Goal: Obtain resource: Download file/media

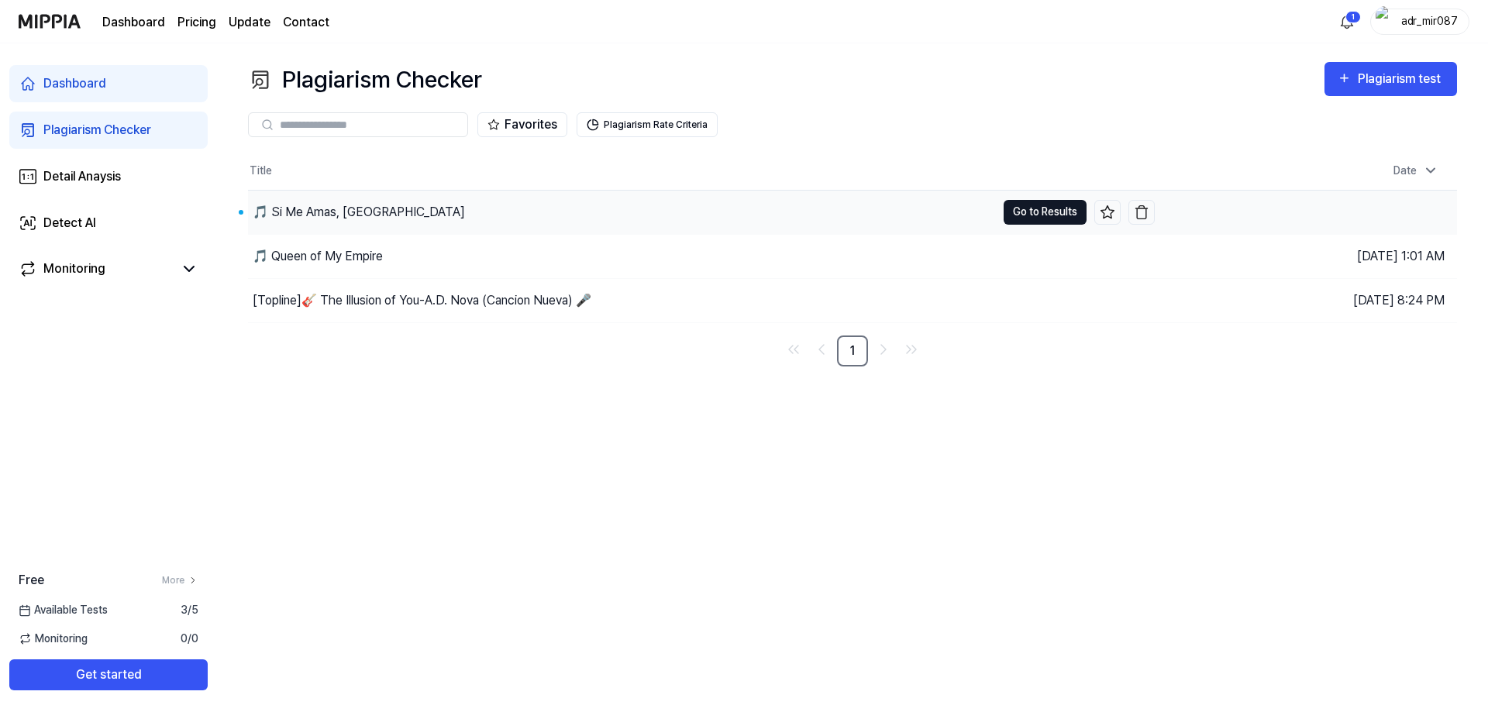
click at [1041, 218] on button "Go to Results" at bounding box center [1044, 212] width 83 height 25
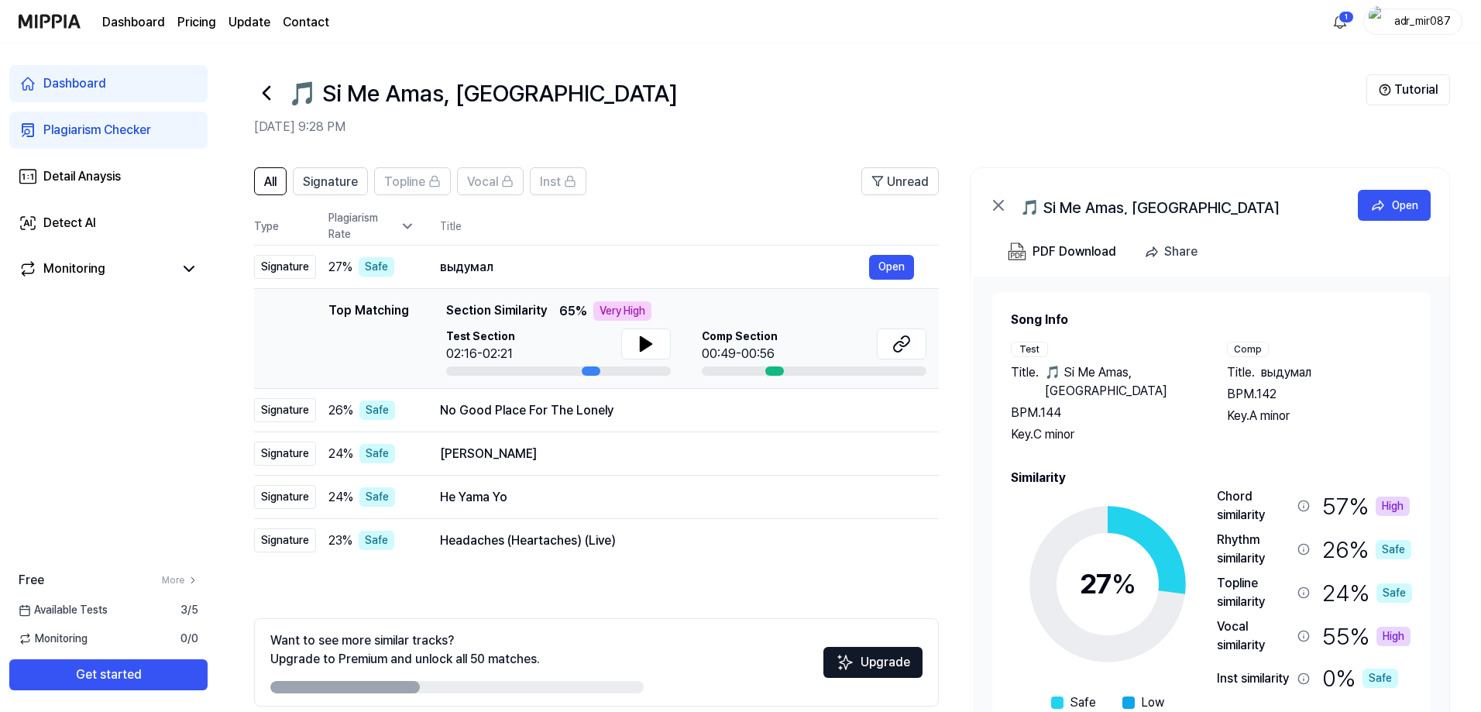
scroll to position [69, 0]
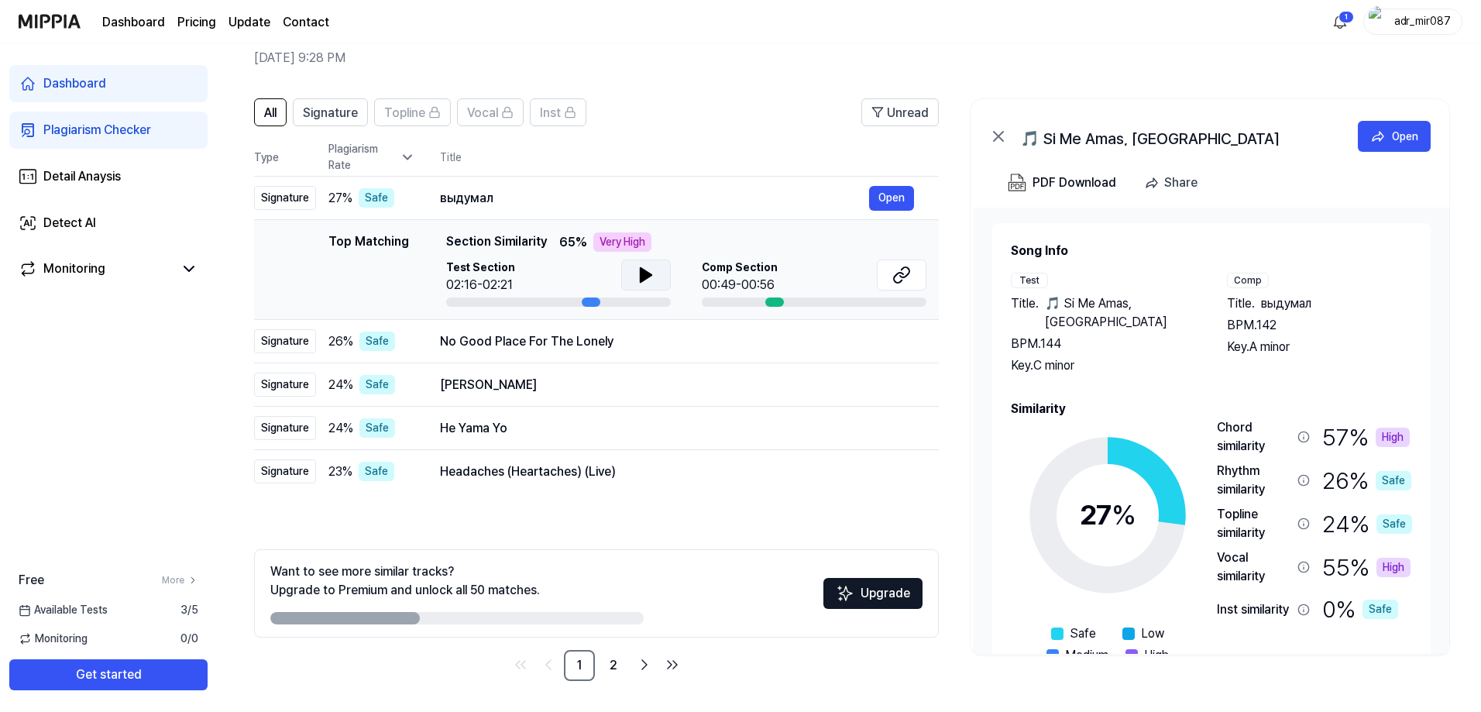
click at [645, 280] on icon at bounding box center [646, 275] width 19 height 19
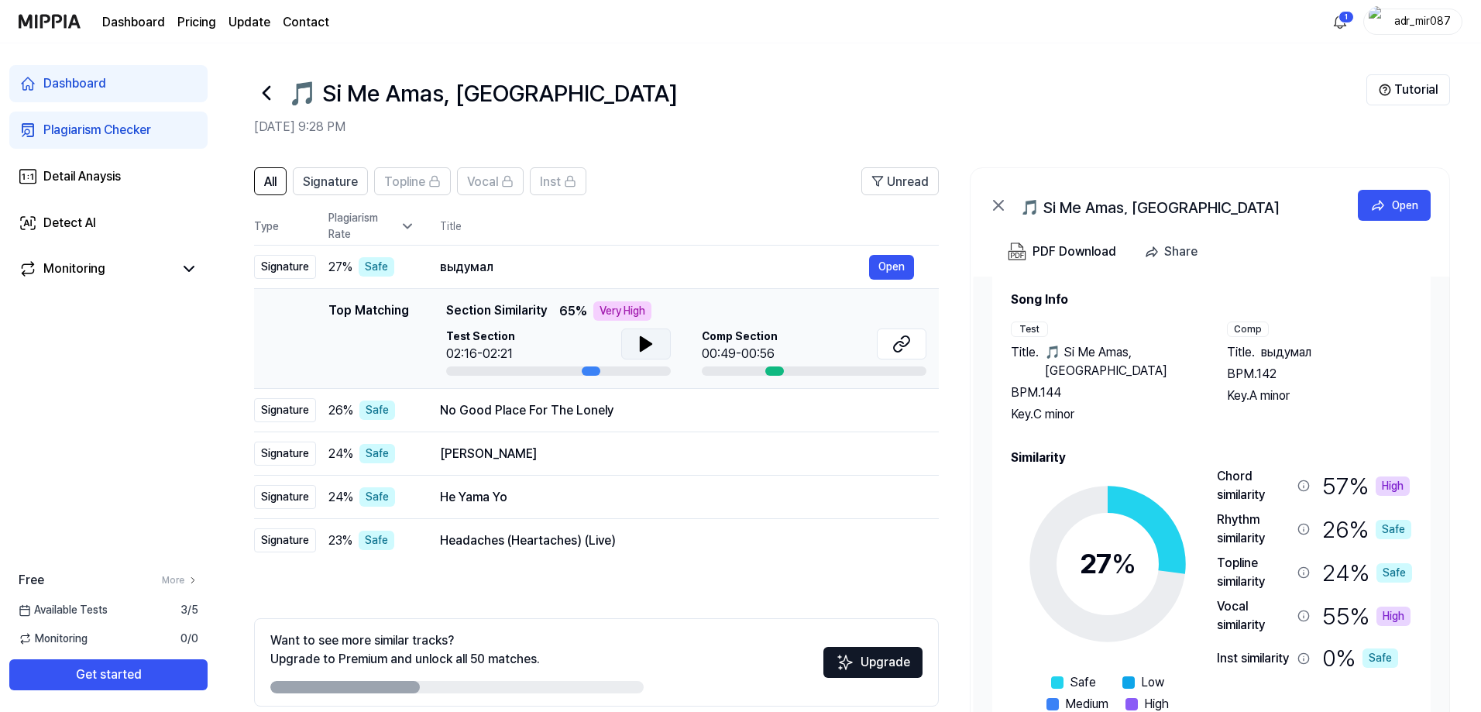
scroll to position [0, 0]
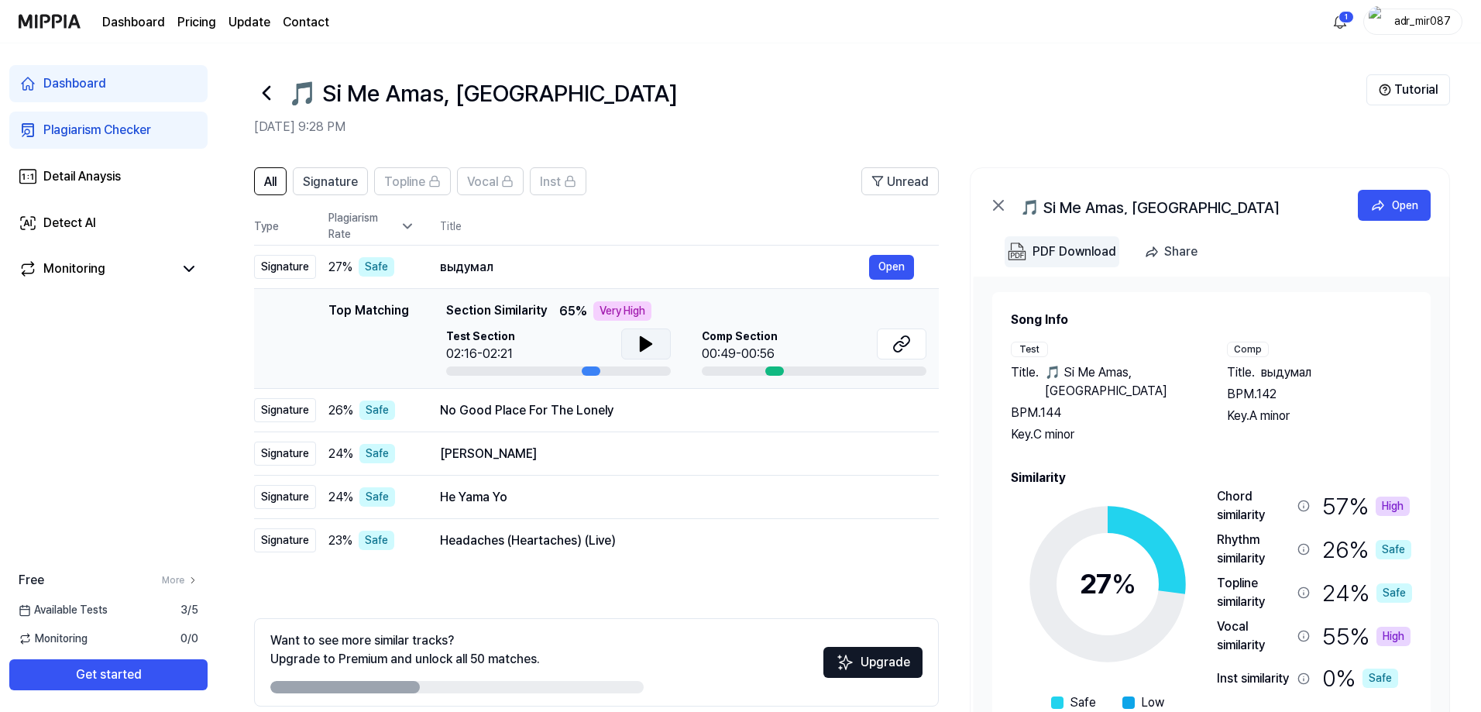
click at [1058, 256] on div "PDF Download" at bounding box center [1075, 252] width 84 height 20
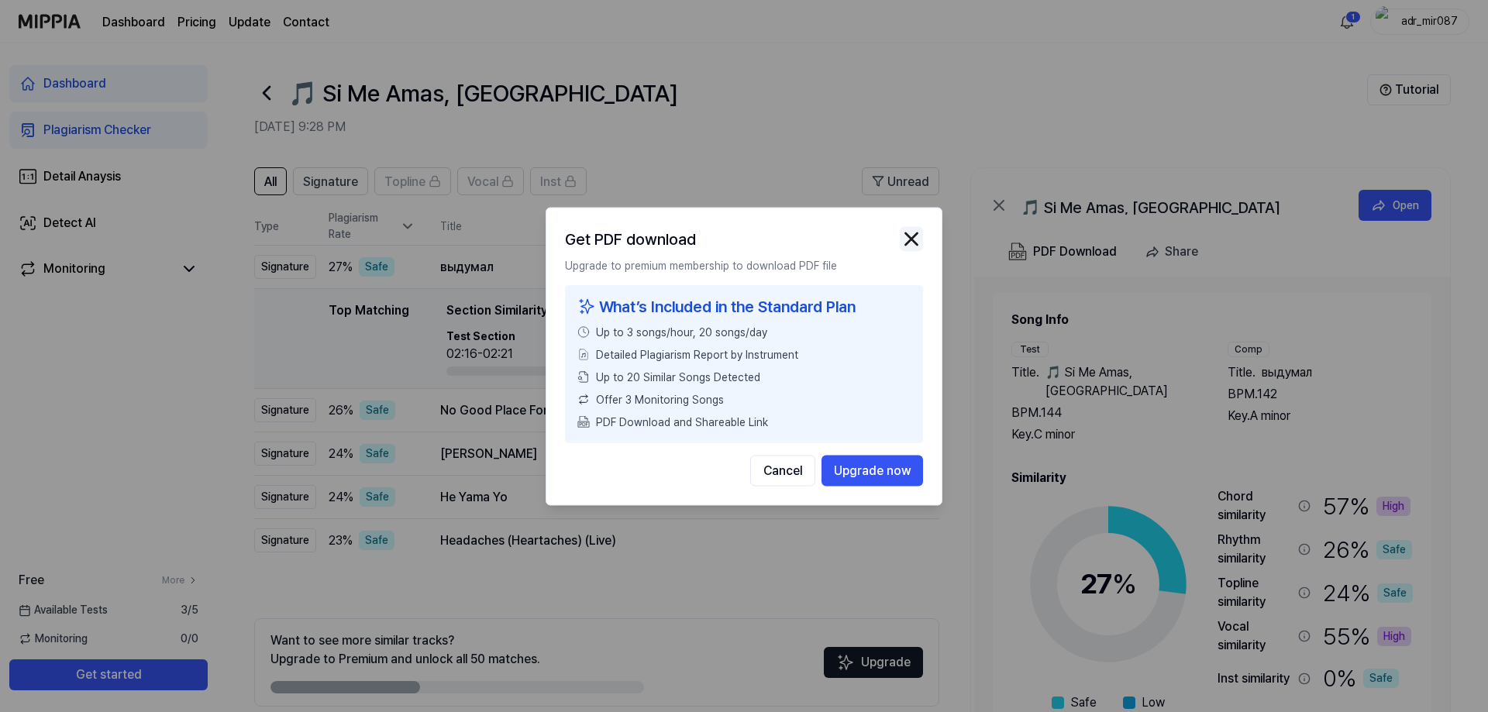
click at [918, 241] on img "button" at bounding box center [910, 238] width 23 height 23
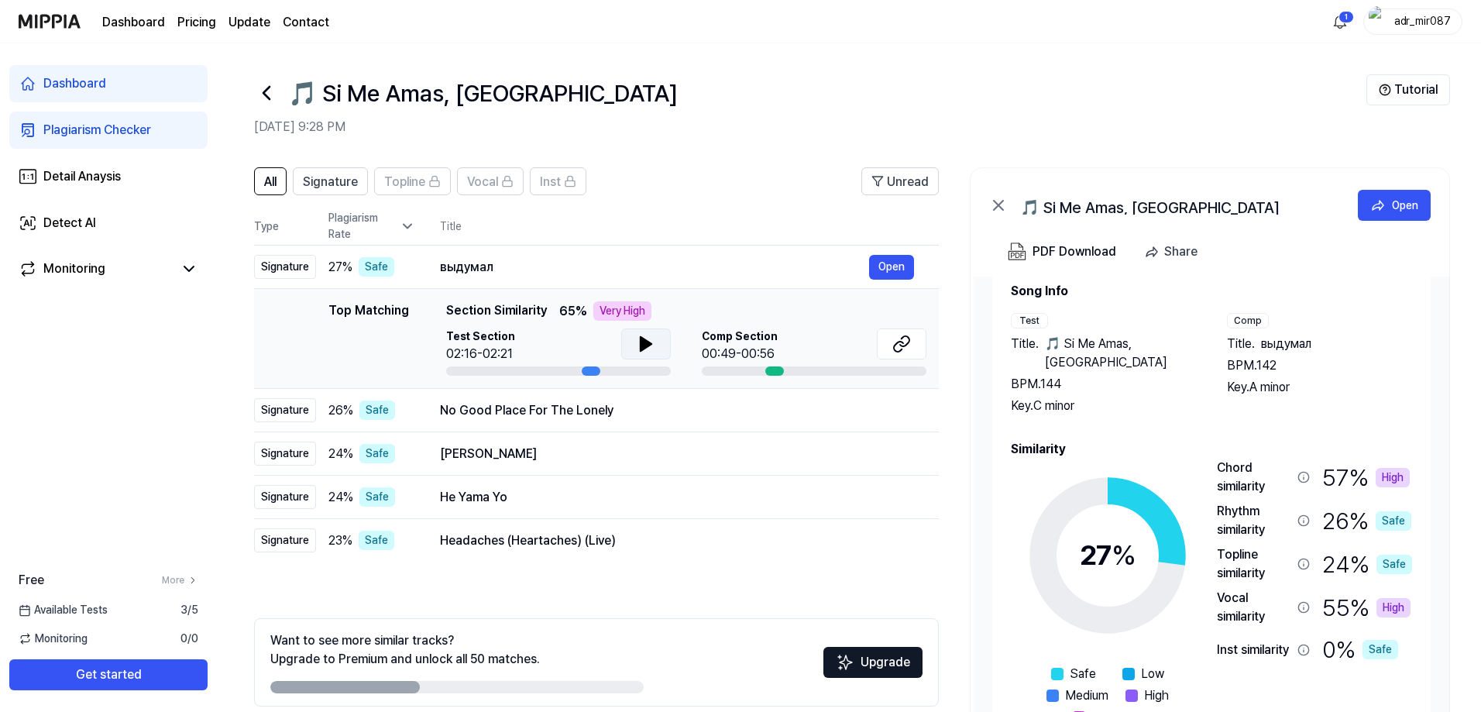
scroll to position [48, 0]
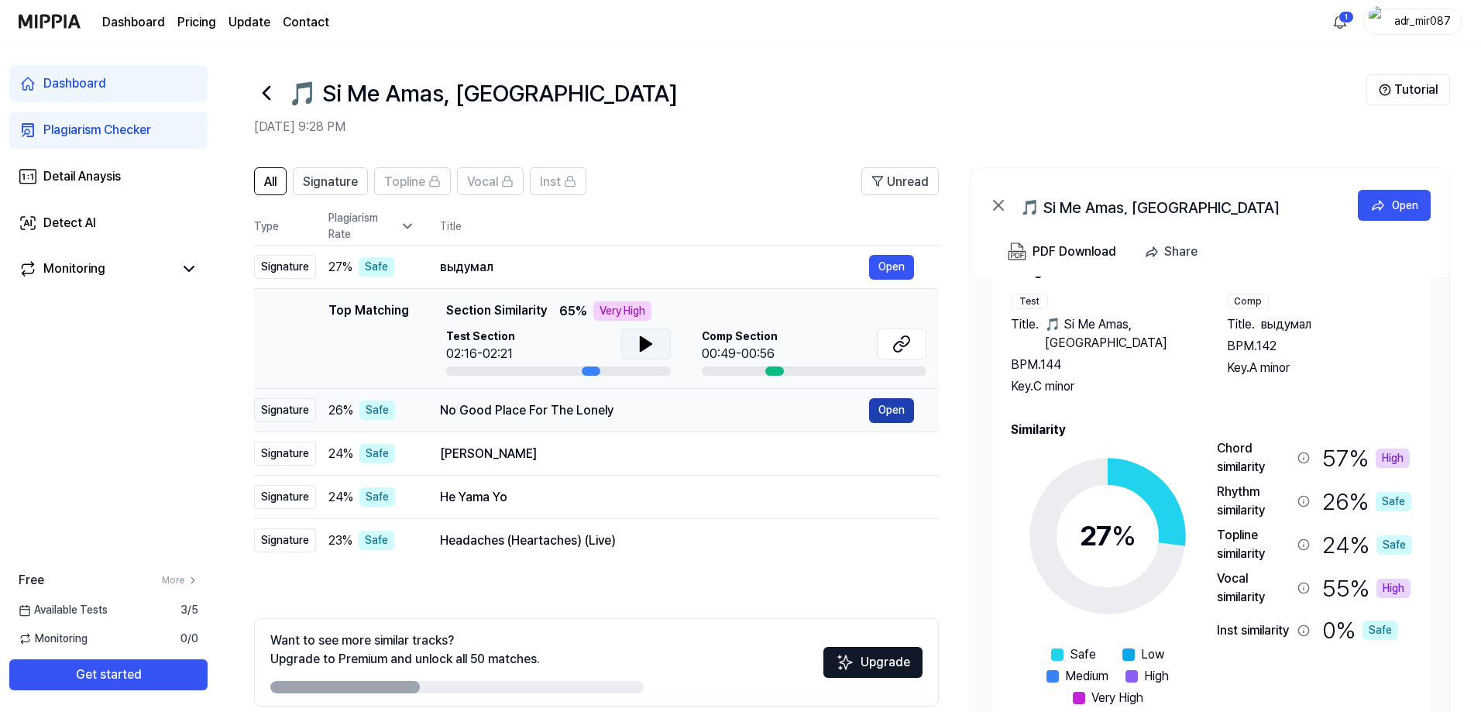
click at [893, 417] on button "Open" at bounding box center [891, 410] width 45 height 25
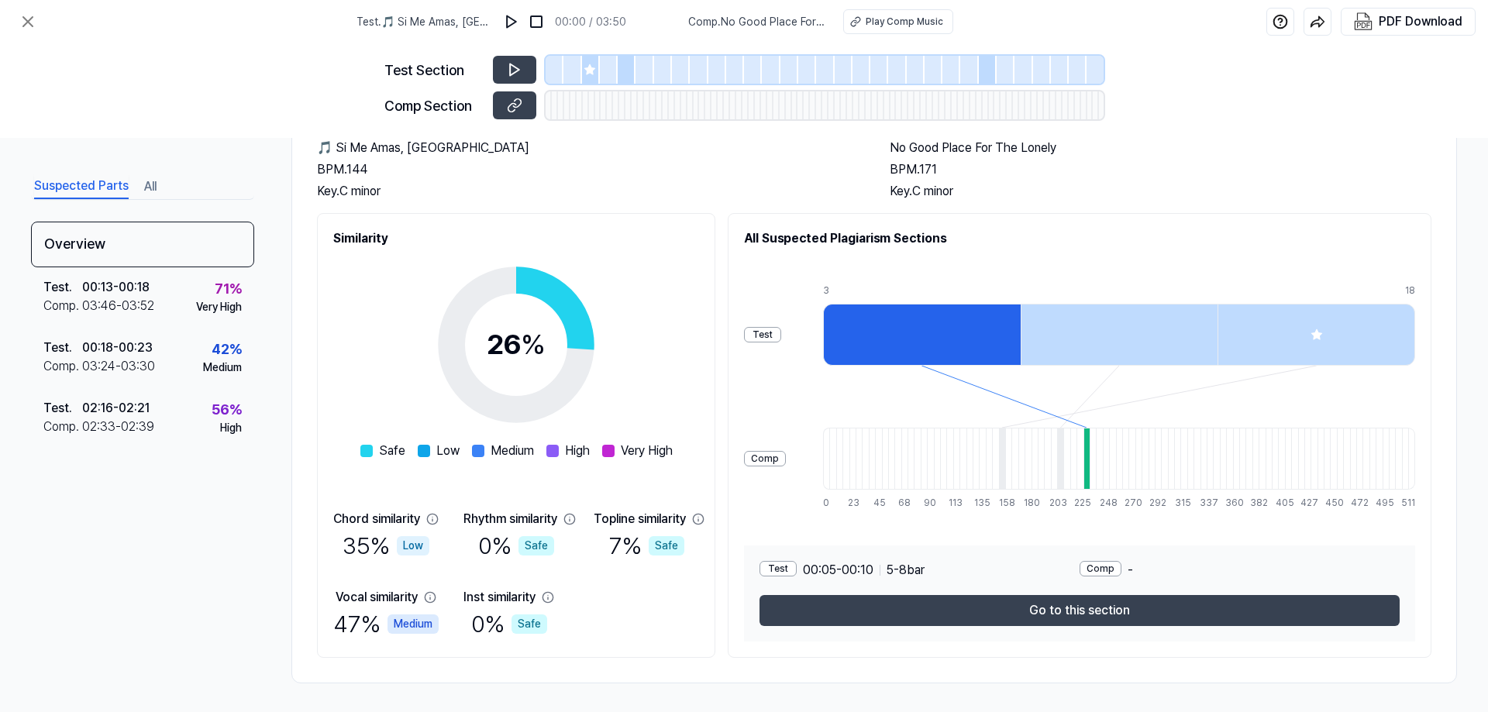
scroll to position [112, 0]
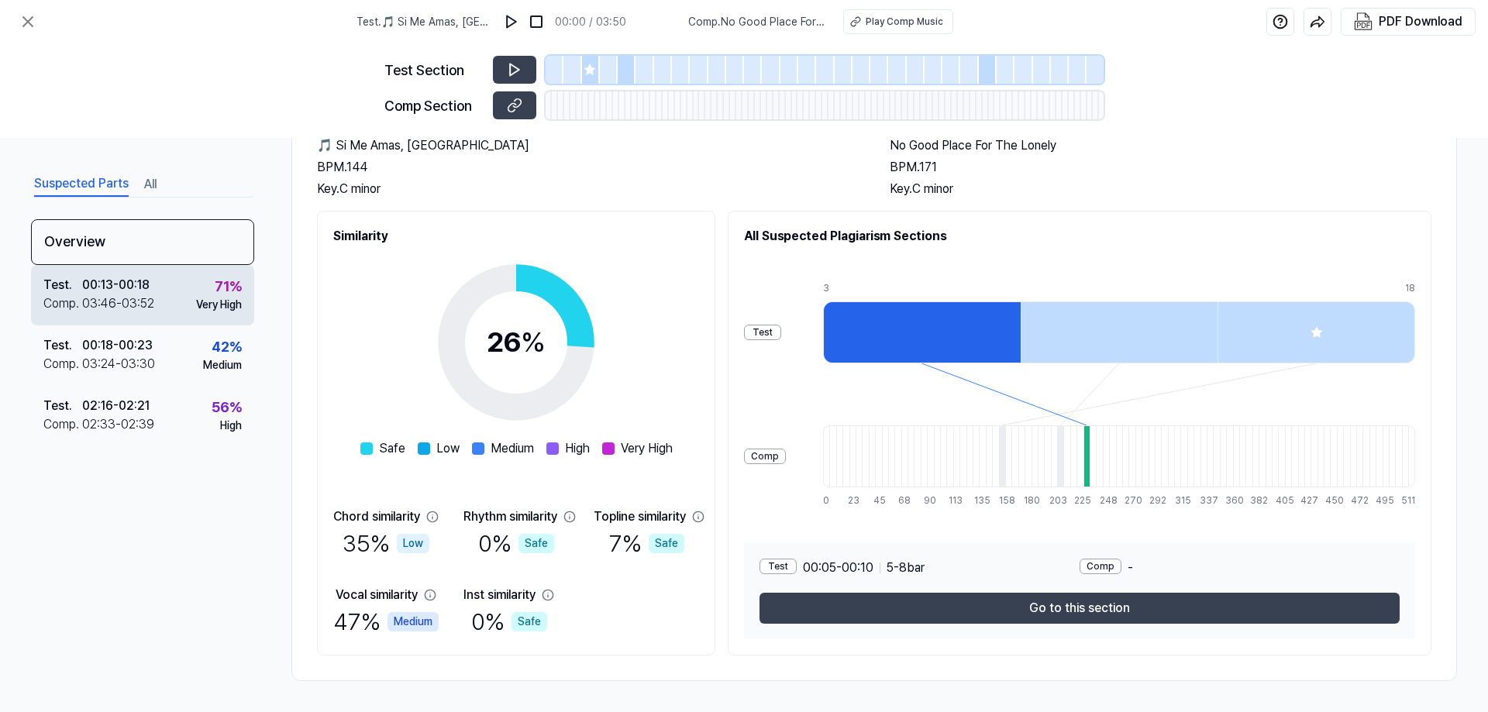
click at [101, 304] on div "03:46 - 03:52" at bounding box center [118, 303] width 72 height 19
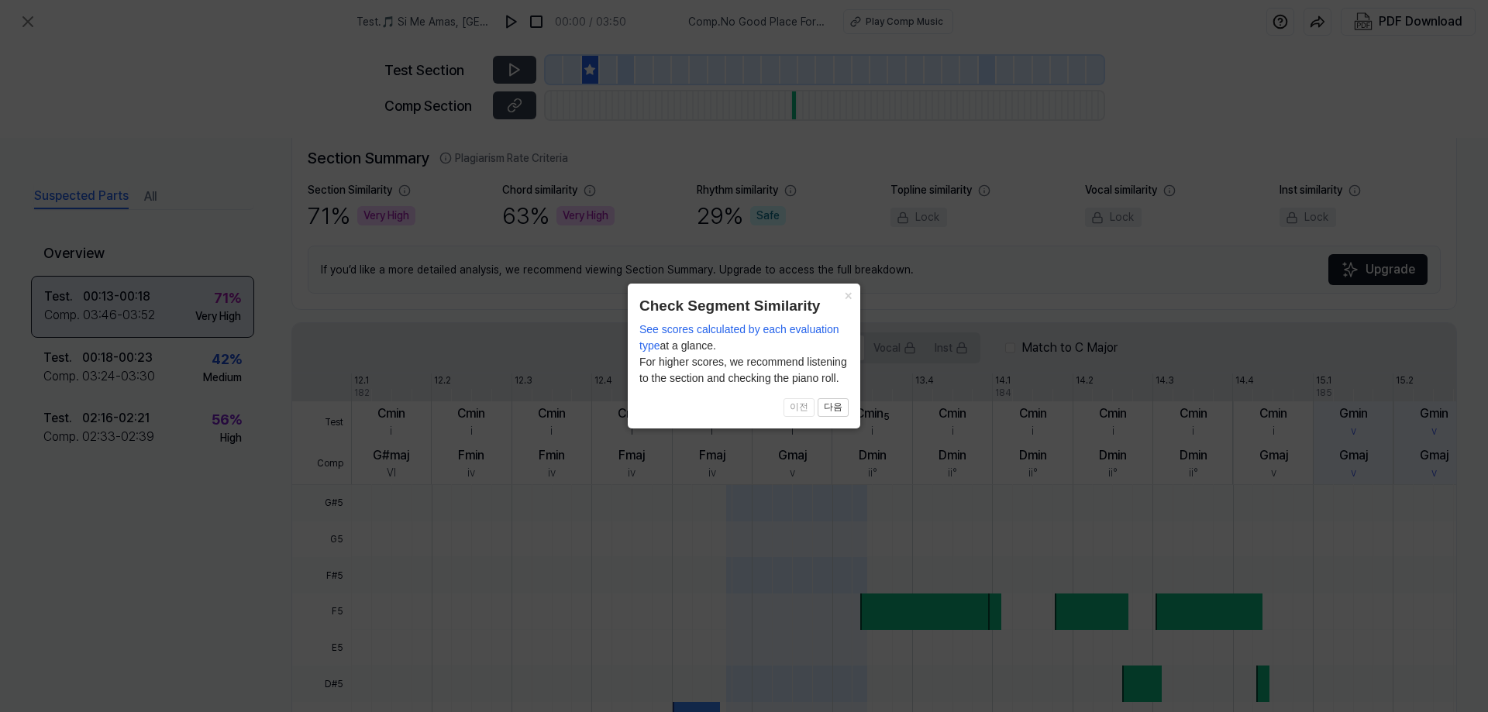
scroll to position [351, 0]
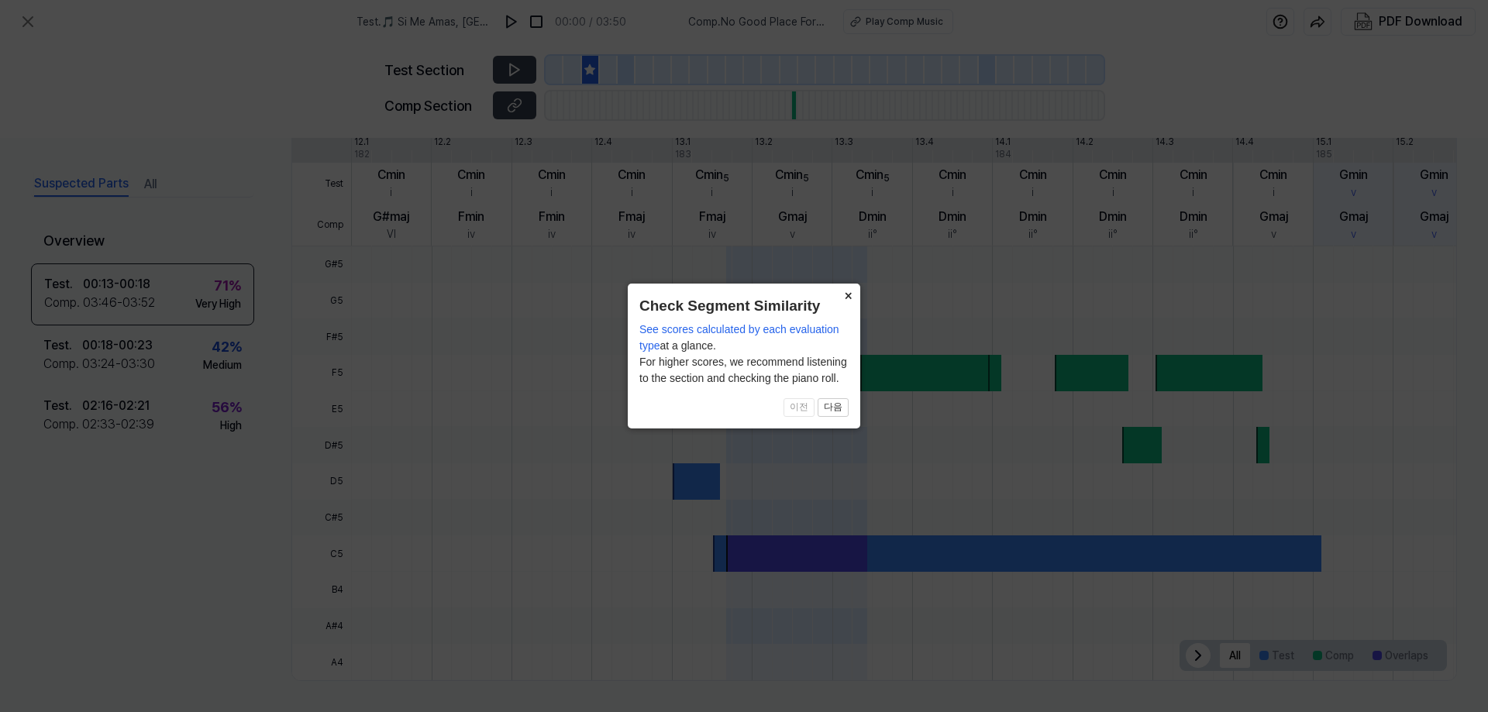
click at [848, 297] on button "×" at bounding box center [847, 295] width 25 height 22
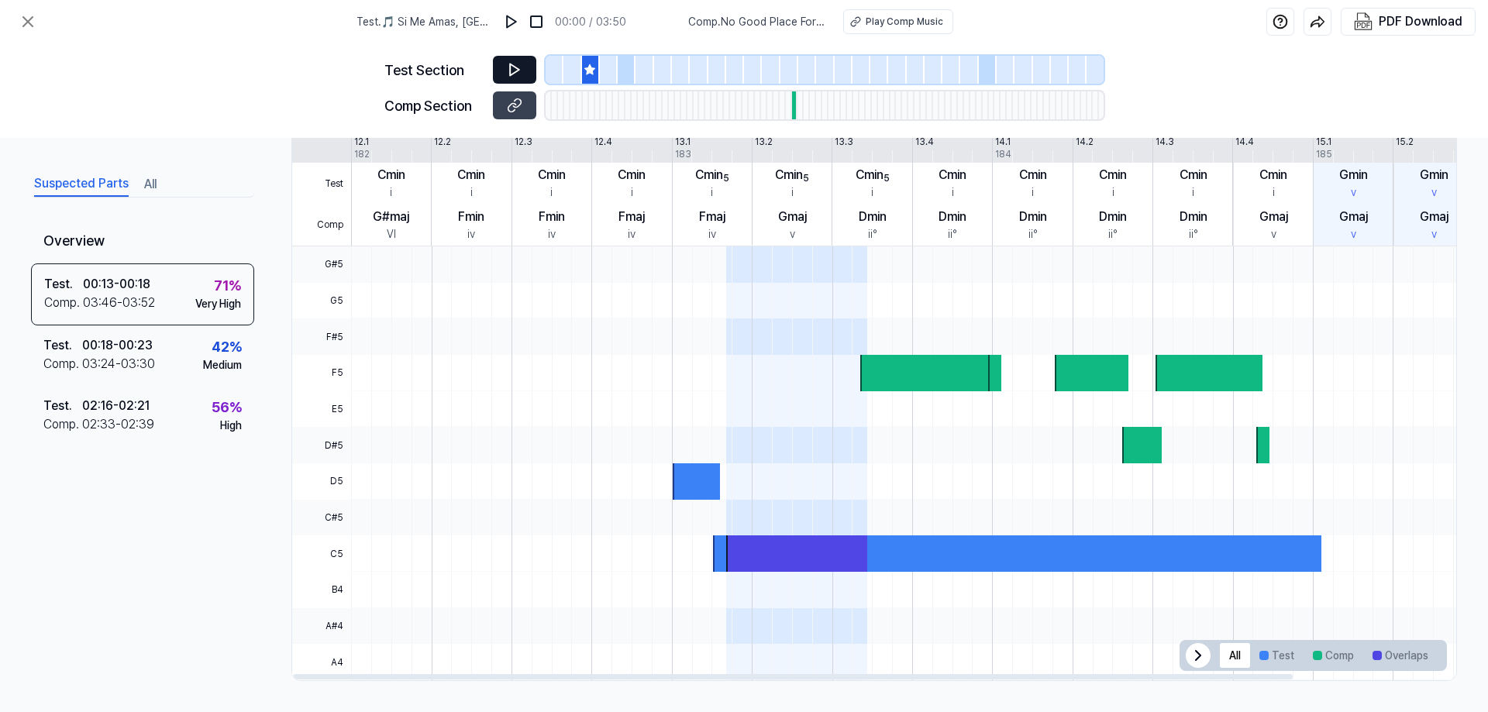
click at [505, 67] on button at bounding box center [514, 70] width 43 height 28
click at [504, 22] on button at bounding box center [512, 21] width 25 height 25
click at [885, 26] on div "Play Comp Music" at bounding box center [903, 22] width 77 height 14
drag, startPoint x: 520, startPoint y: 65, endPoint x: 519, endPoint y: 52, distance: 13.2
click at [520, 60] on button at bounding box center [514, 70] width 43 height 28
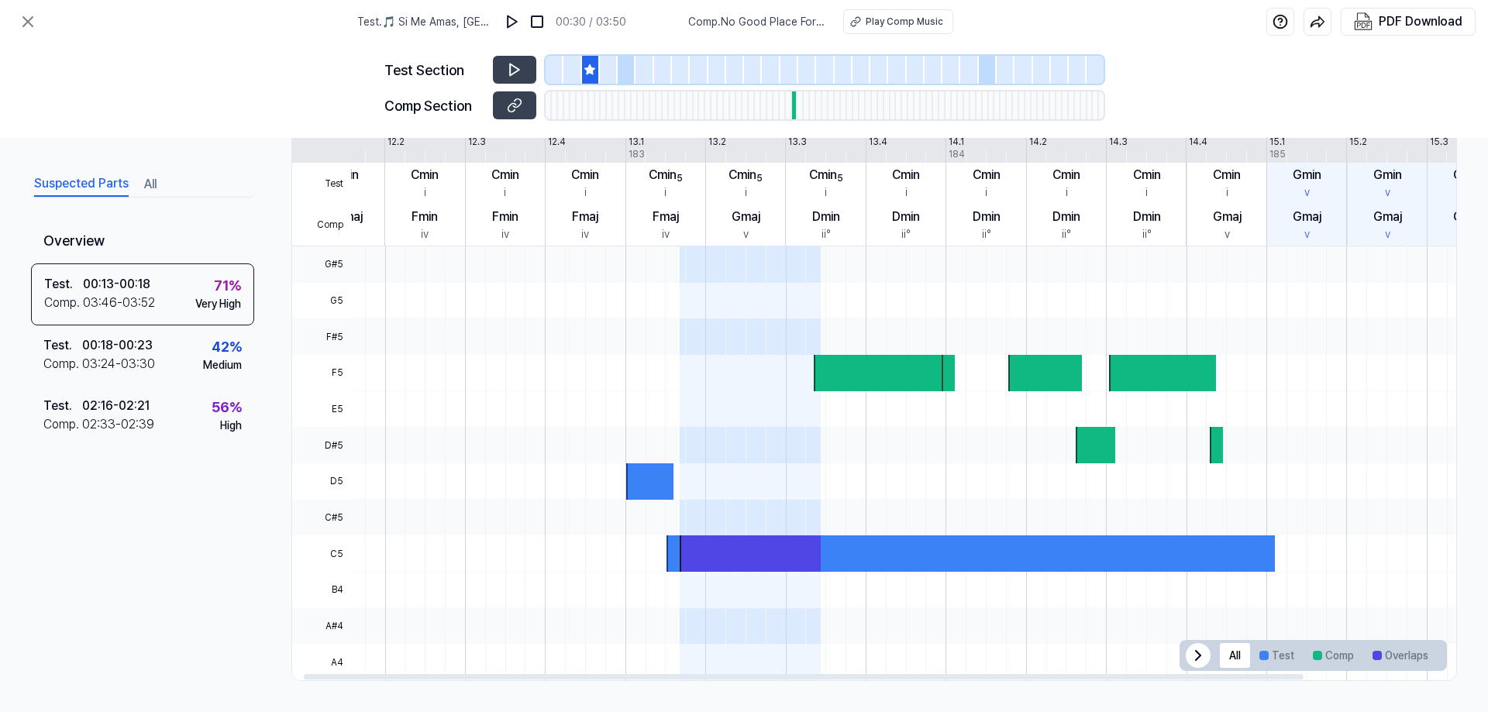
scroll to position [0, 0]
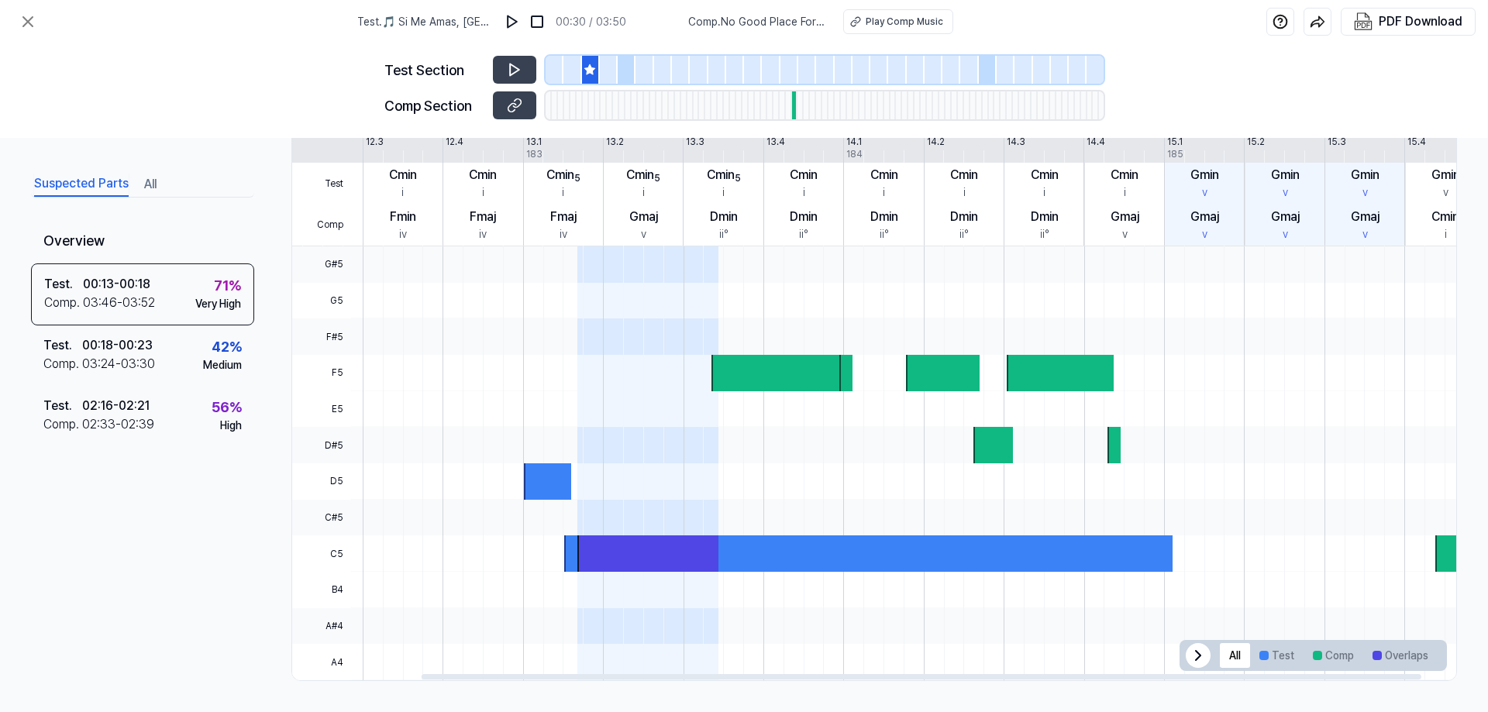
drag, startPoint x: 1115, startPoint y: 678, endPoint x: 1250, endPoint y: 672, distance: 135.7
click at [1247, 674] on div at bounding box center [920, 676] width 999 height 5
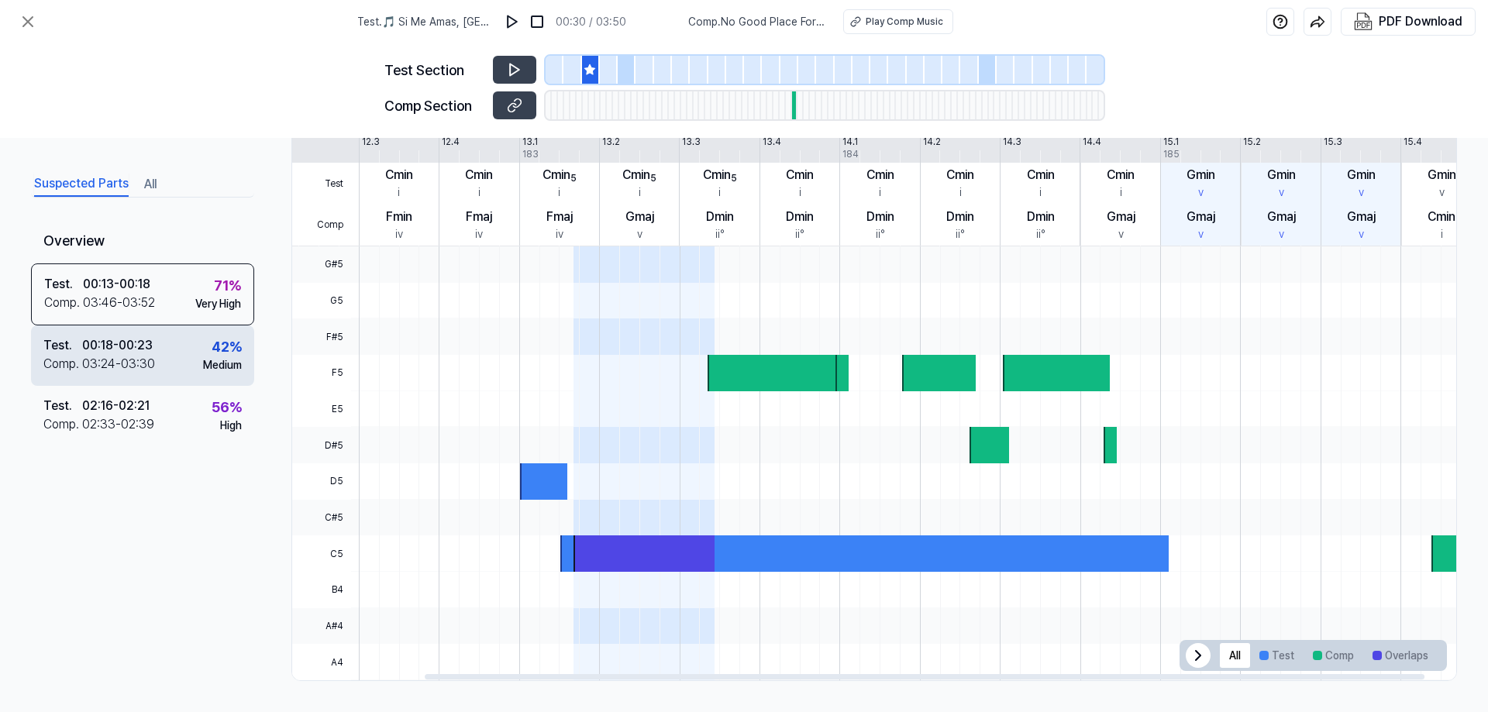
click at [145, 350] on div "00:18 - 00:23" at bounding box center [117, 345] width 71 height 19
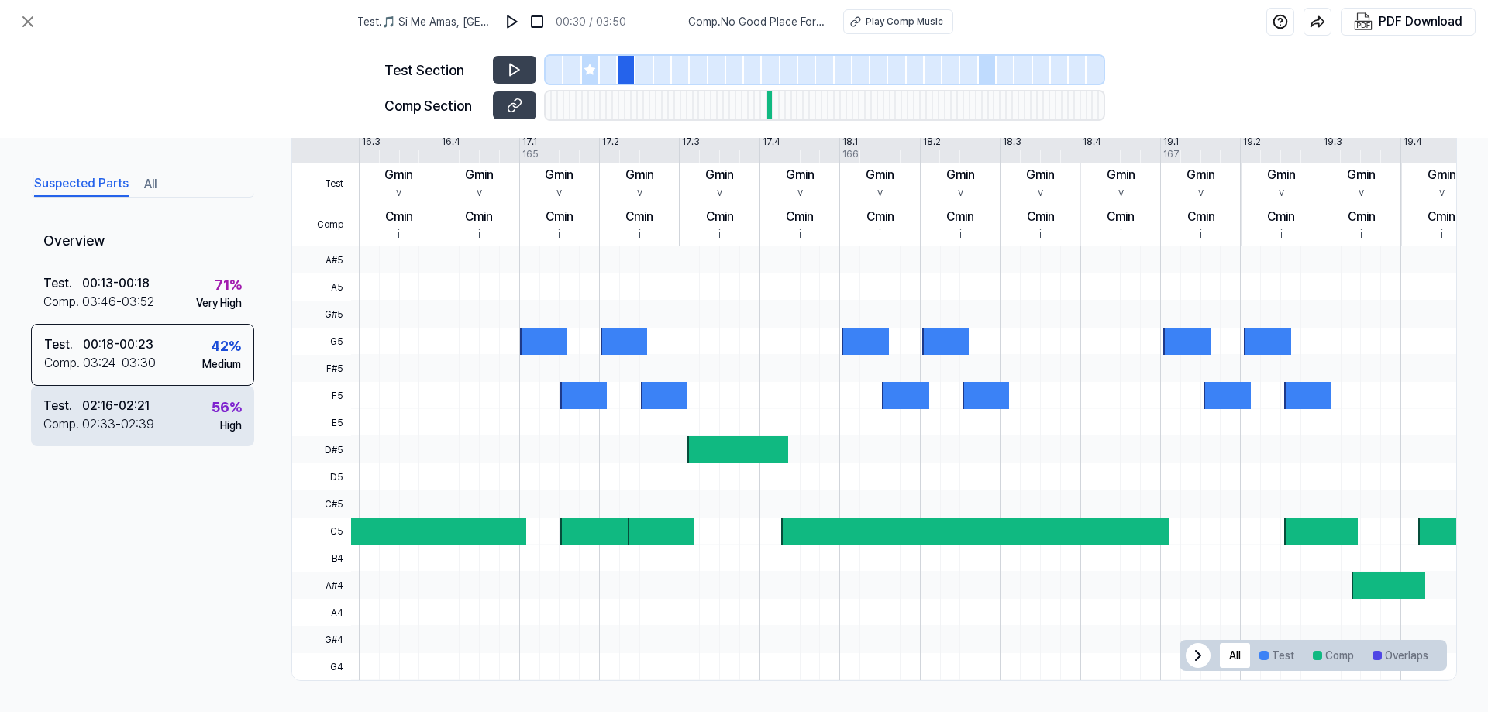
click at [129, 423] on div "02:33 - 02:39" at bounding box center [118, 424] width 72 height 19
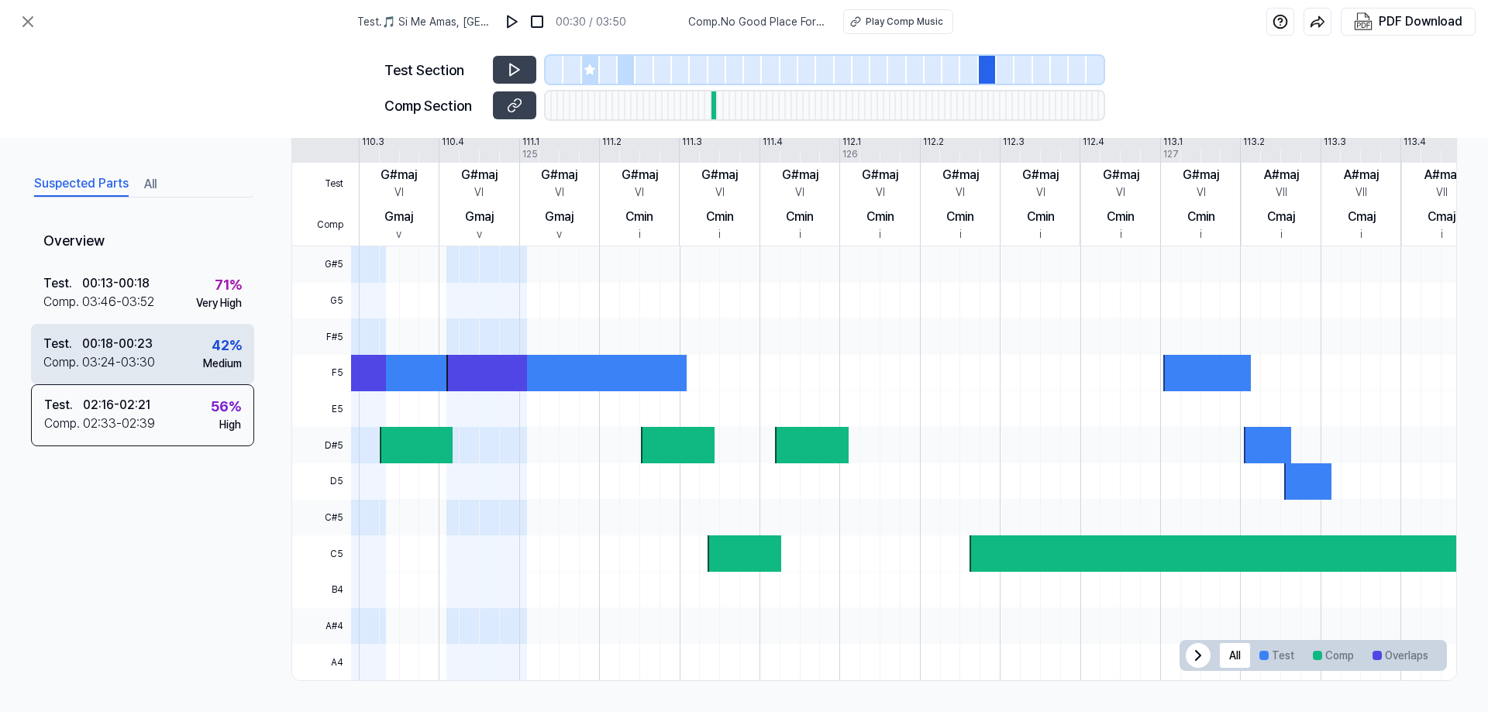
drag, startPoint x: 121, startPoint y: 358, endPoint x: 120, endPoint y: 328, distance: 29.5
click at [122, 356] on div "03:24 - 03:30" at bounding box center [118, 362] width 73 height 19
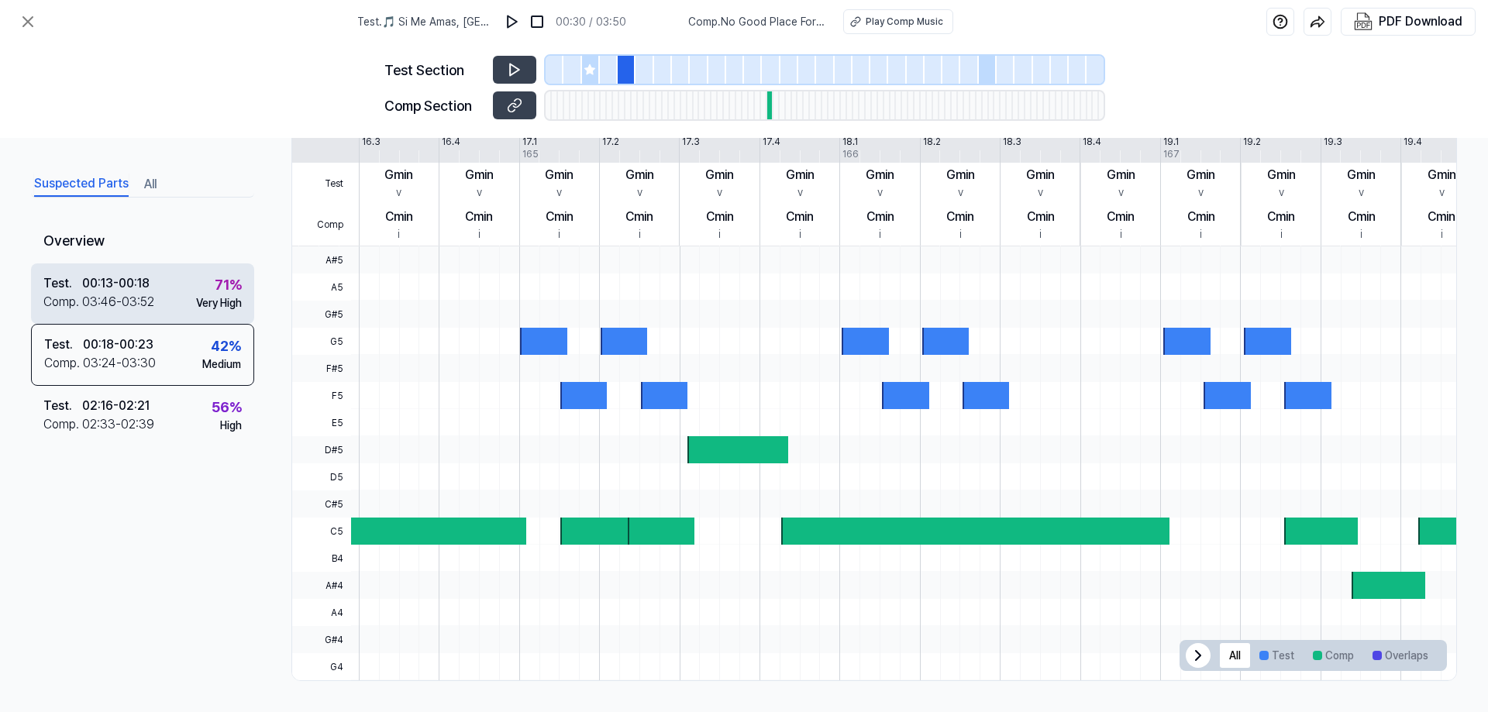
click at [115, 303] on div "03:46 - 03:52" at bounding box center [118, 302] width 72 height 19
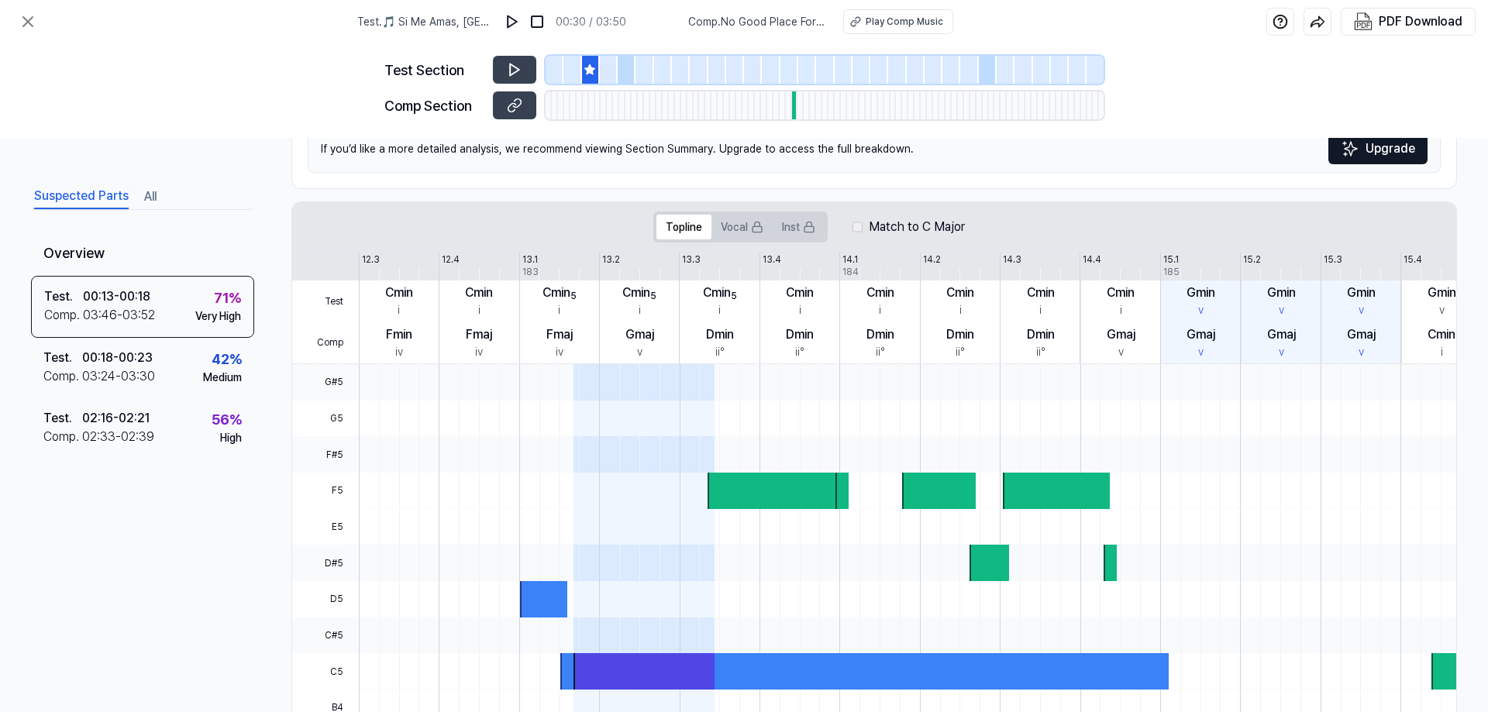
scroll to position [119, 0]
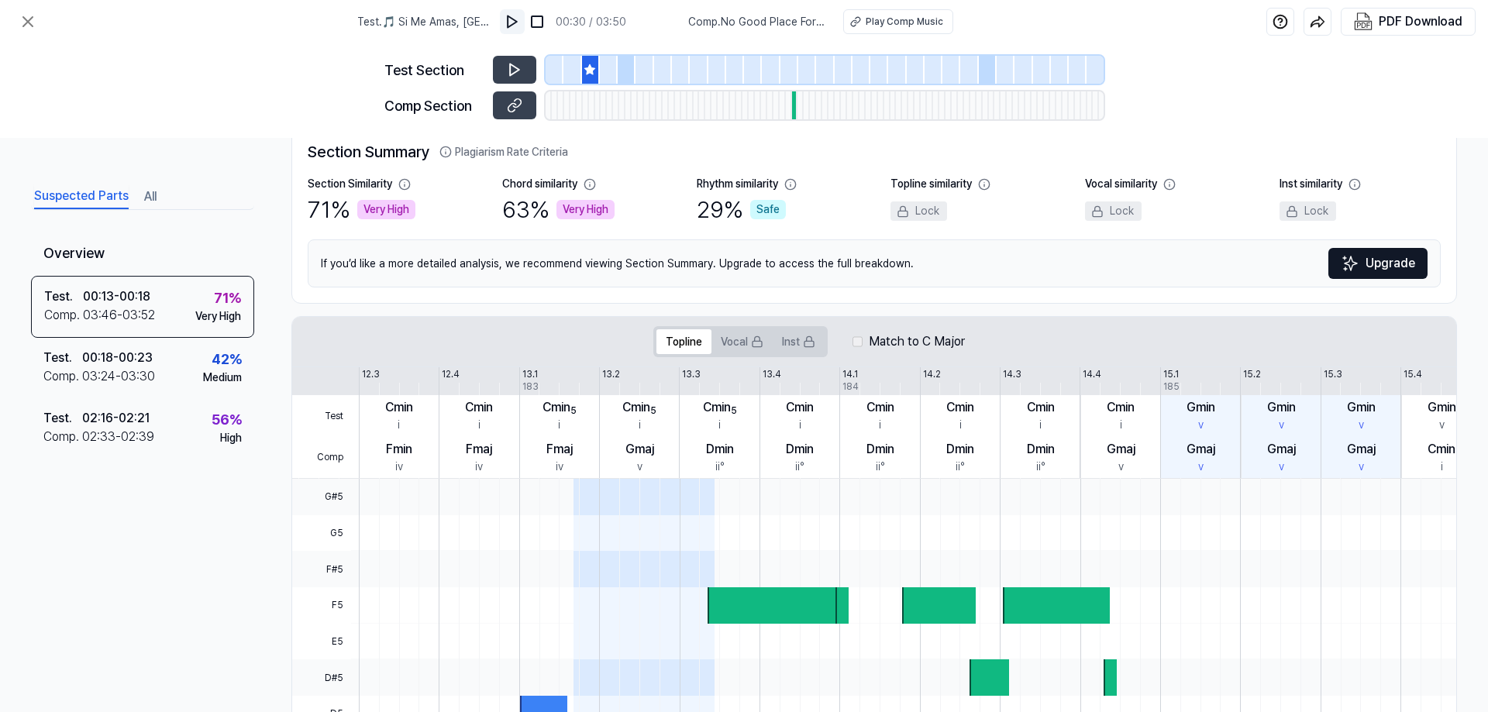
click at [508, 24] on img at bounding box center [511, 21] width 15 height 15
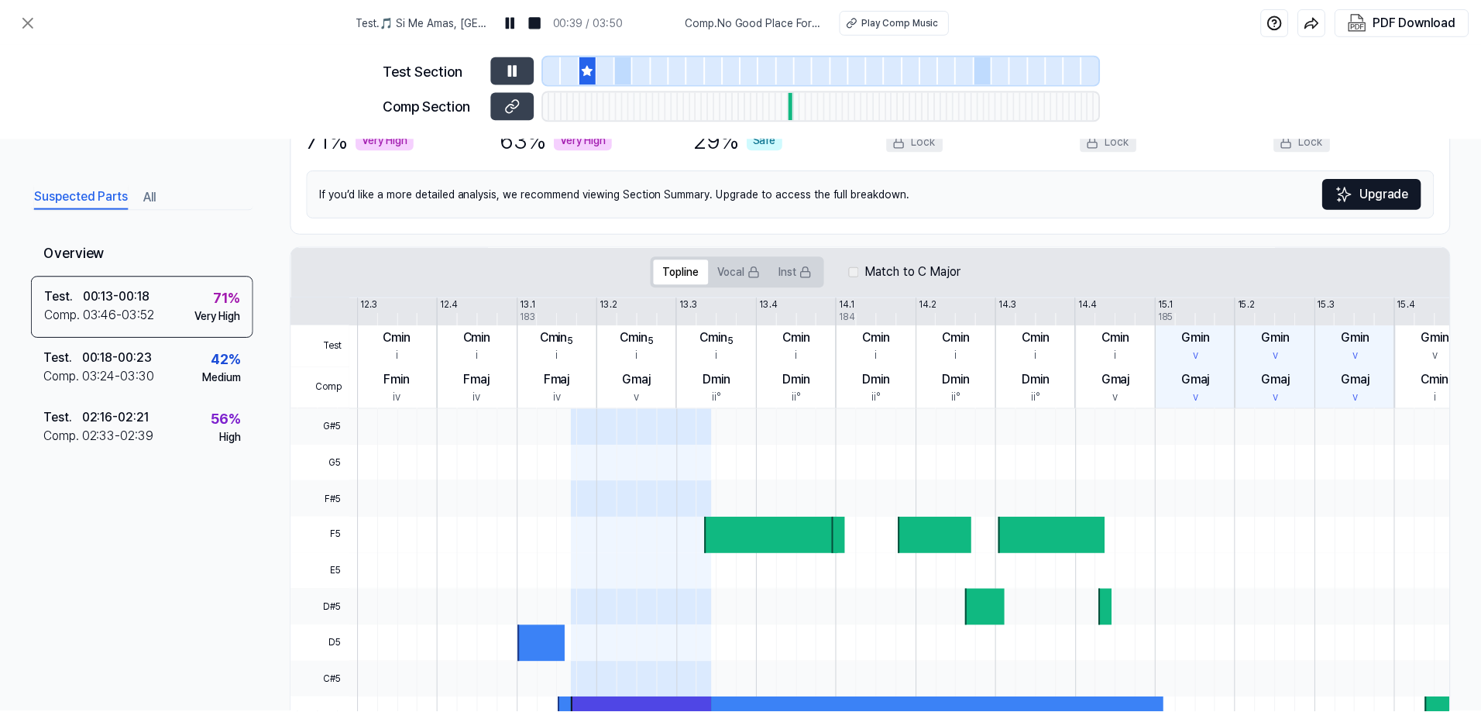
scroll to position [0, 0]
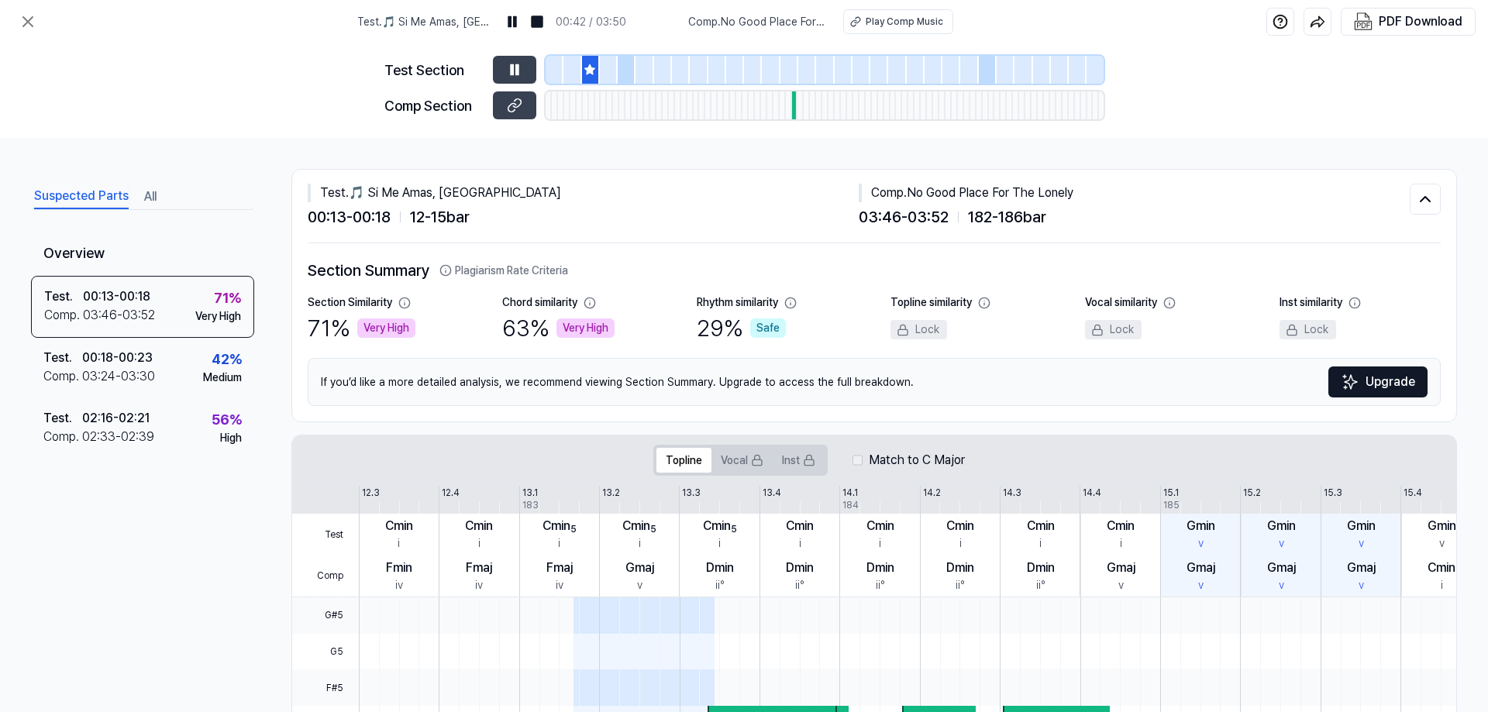
click at [153, 194] on button "All" at bounding box center [150, 196] width 12 height 25
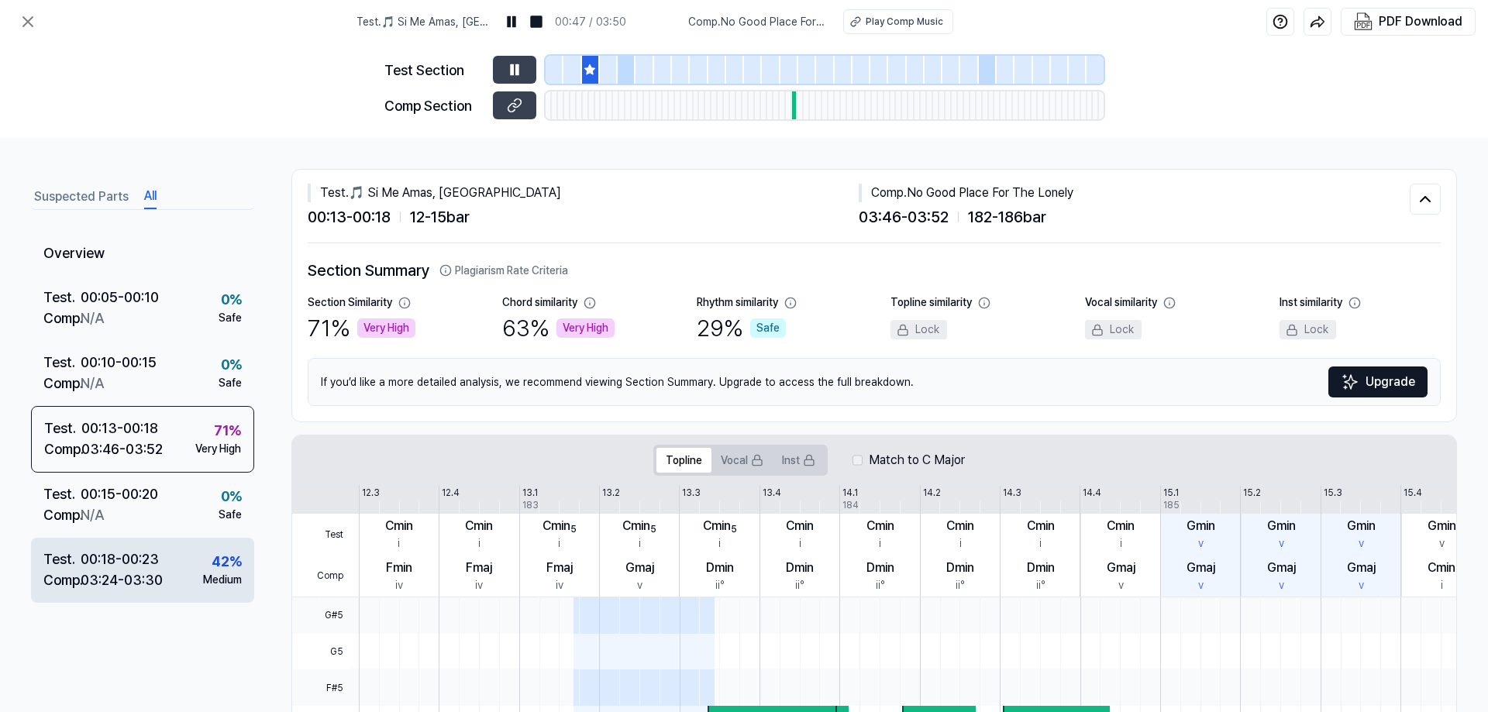
click at [117, 580] on div "03:24 - 03:30" at bounding box center [122, 579] width 82 height 21
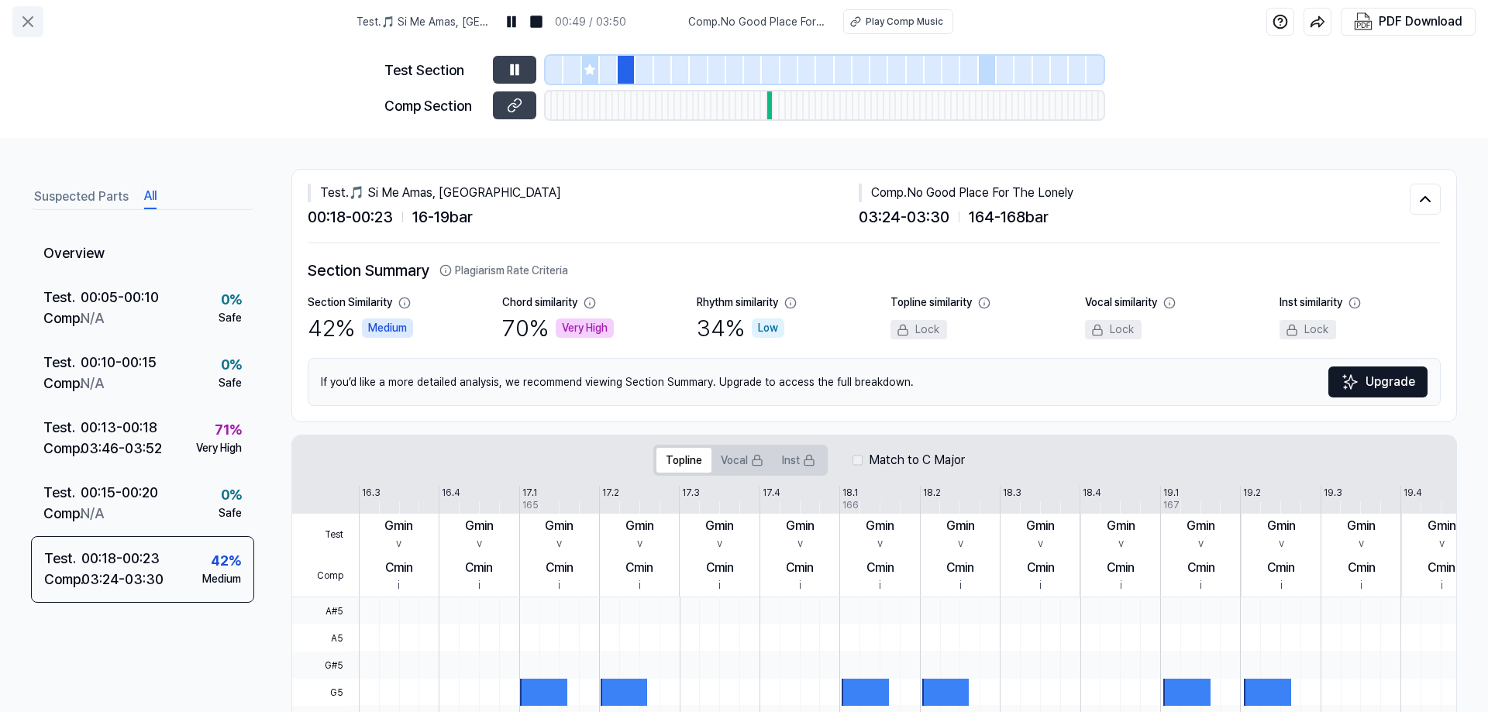
click at [28, 22] on icon at bounding box center [27, 21] width 9 height 9
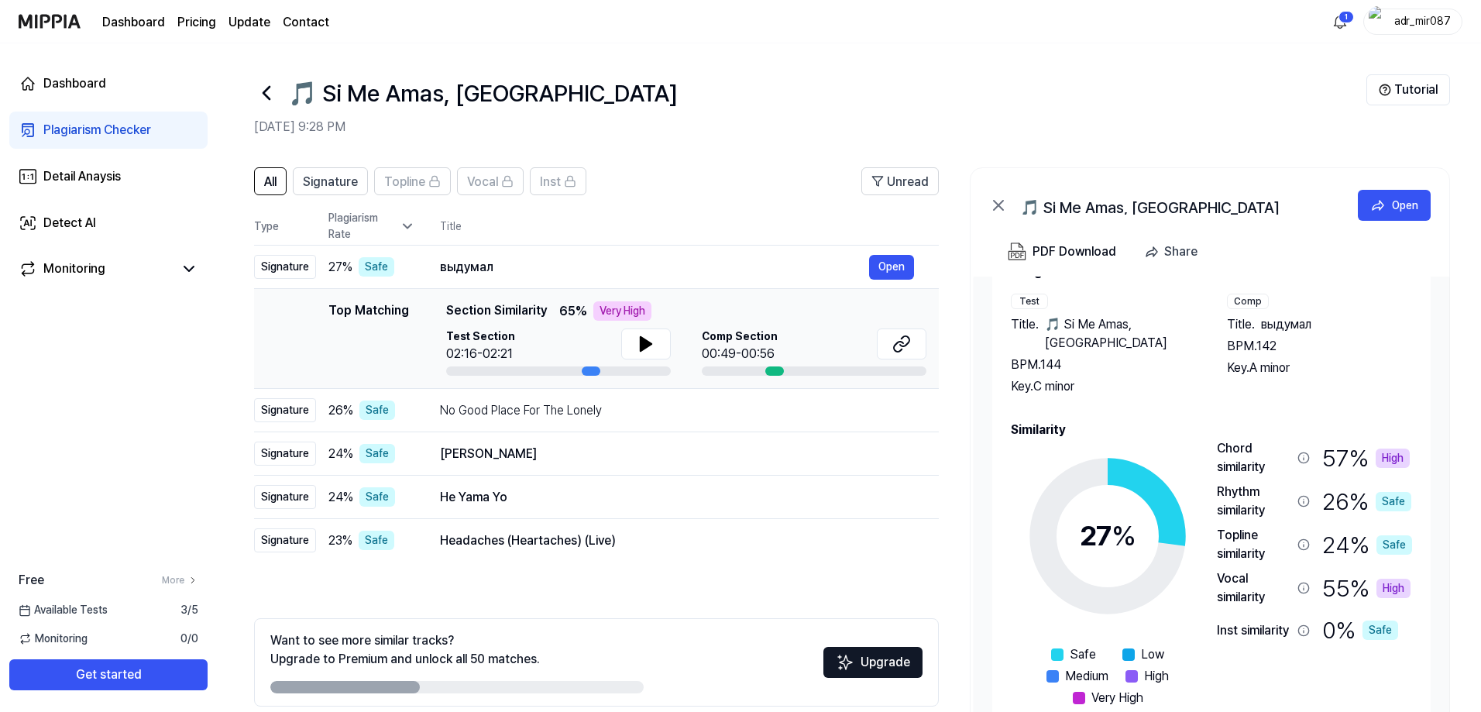
click at [1403, 20] on div "adr_mir087" at bounding box center [1422, 20] width 60 height 17
